Goal: Information Seeking & Learning: Learn about a topic

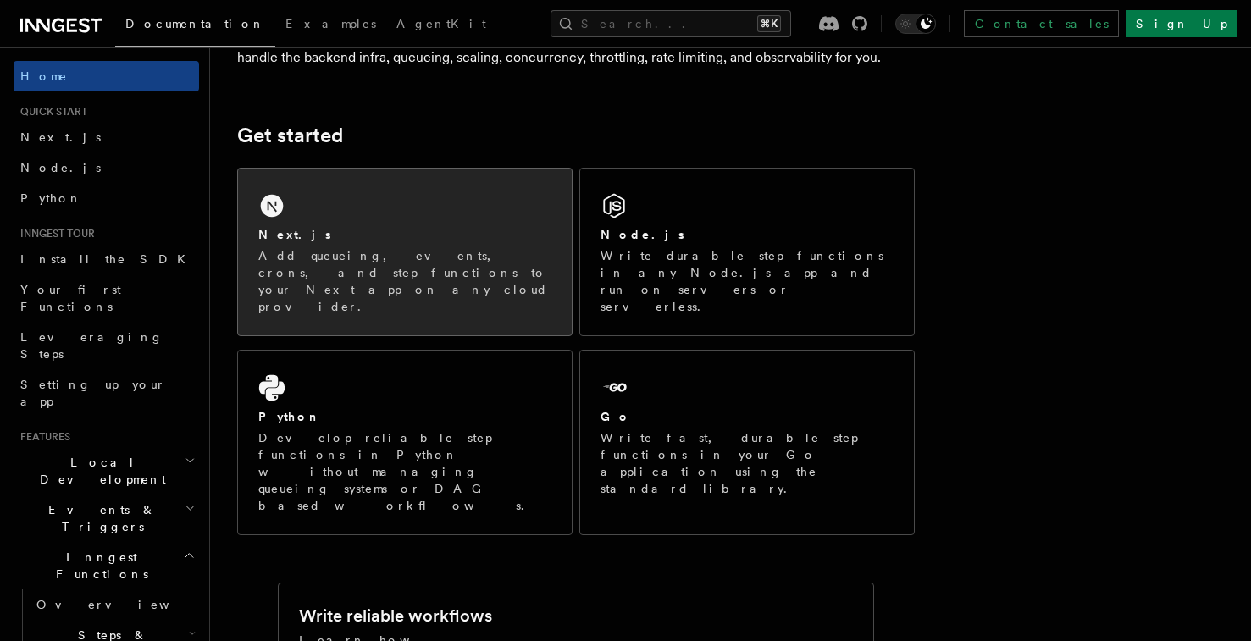
scroll to position [185, 0]
click at [462, 214] on div "Next.js Add queueing, events, crons, and step functions to your Next app on any…" at bounding box center [405, 251] width 334 height 167
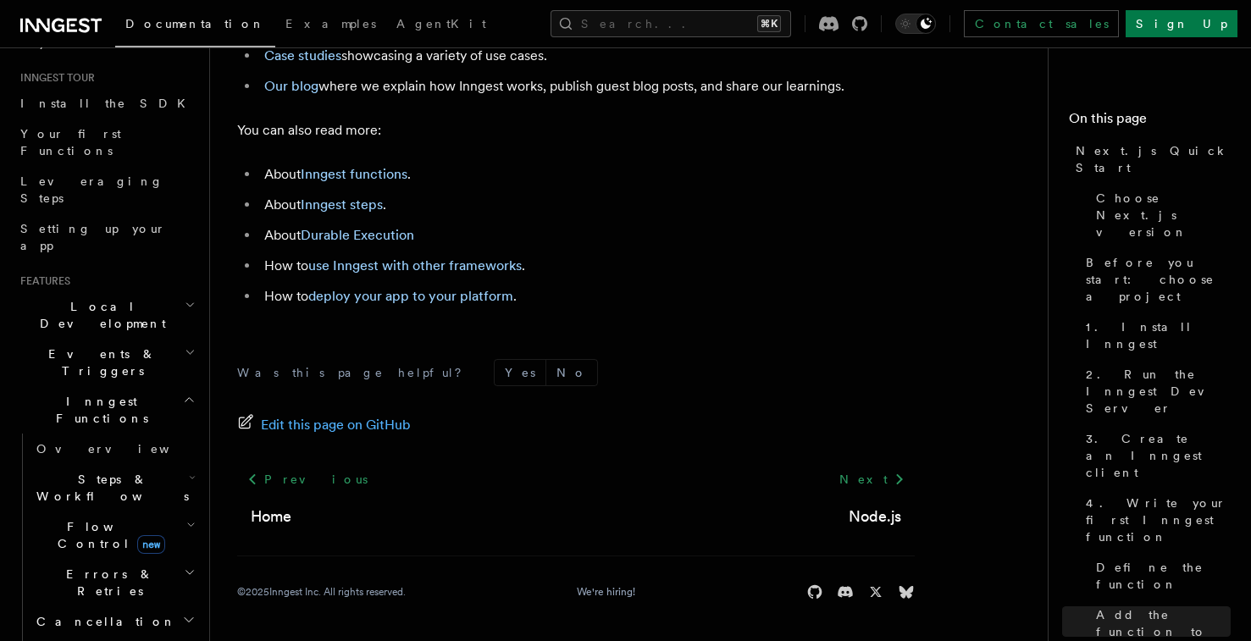
scroll to position [162, 0]
click at [147, 380] on h2 "Inngest Functions" at bounding box center [106, 403] width 185 height 47
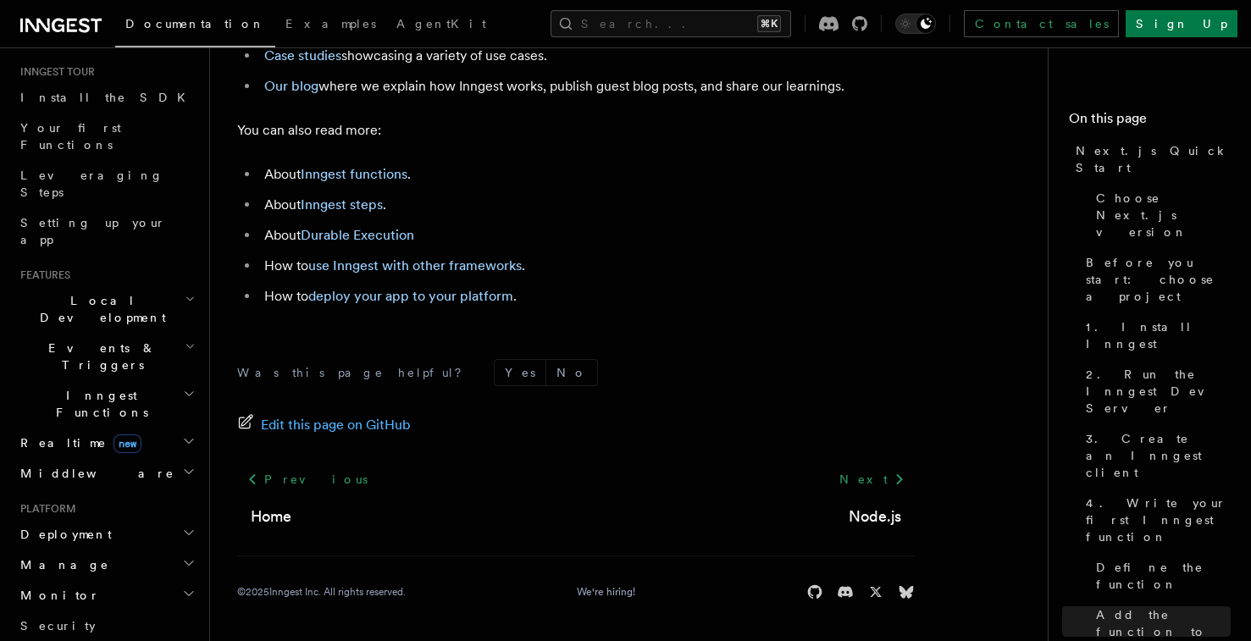
click at [49, 434] on span "Realtime new" at bounding box center [78, 442] width 128 height 17
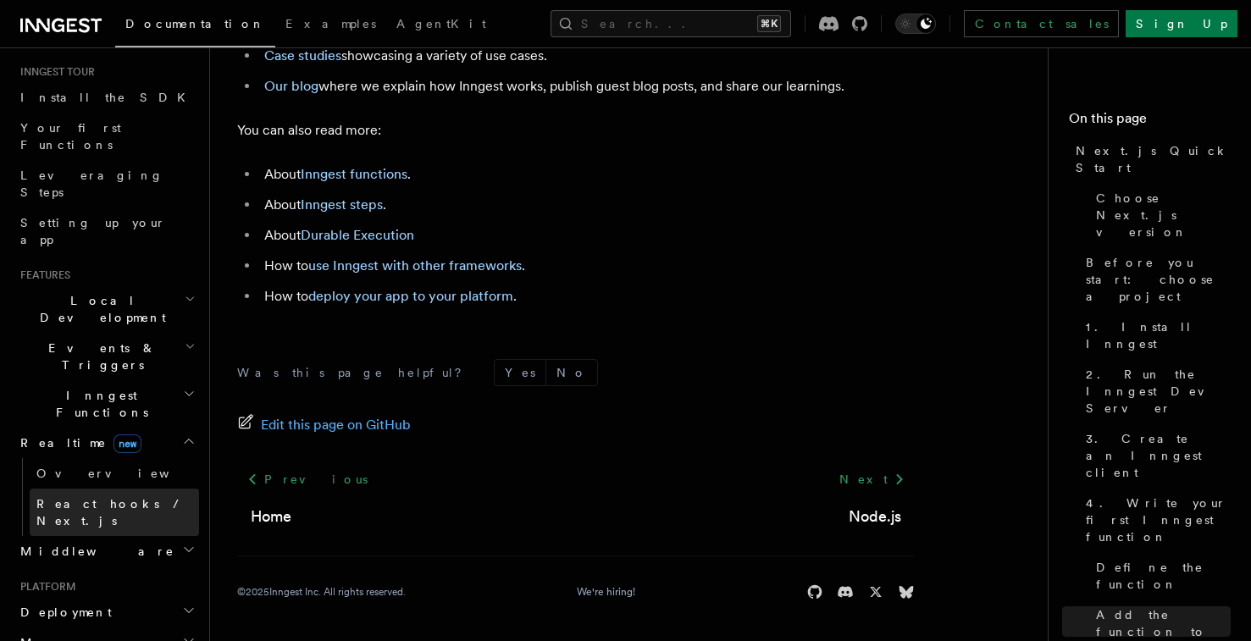
click at [84, 497] on span "React hooks / Next.js" at bounding box center [111, 512] width 150 height 30
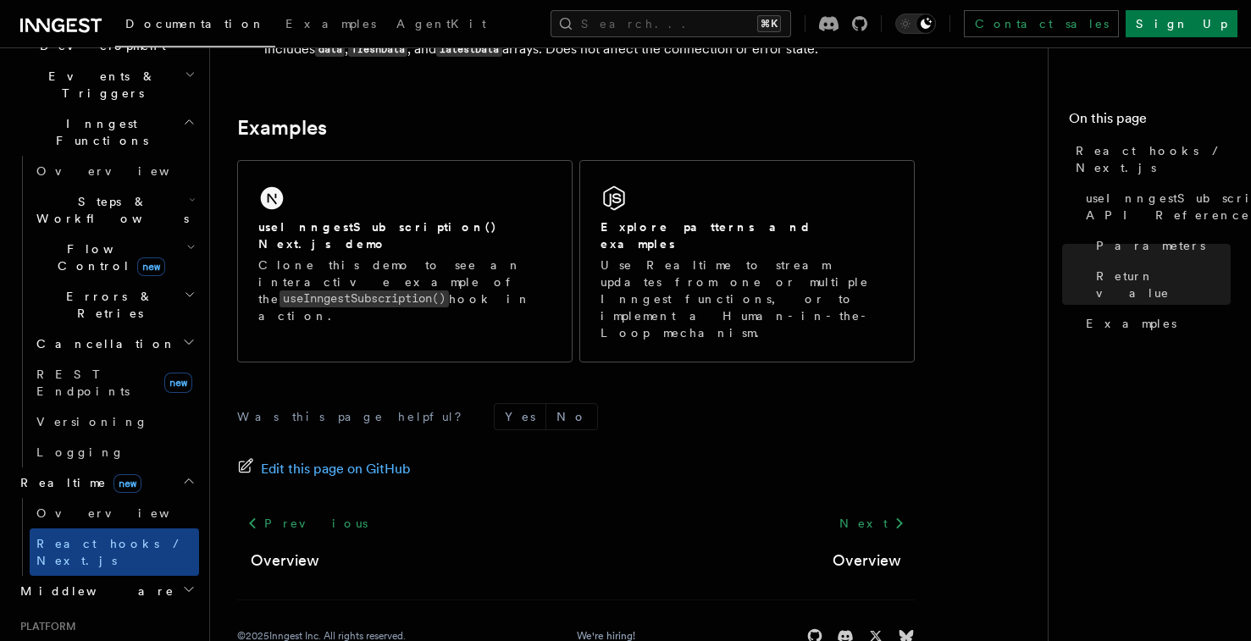
scroll to position [610, 0]
